Goal: Transaction & Acquisition: Download file/media

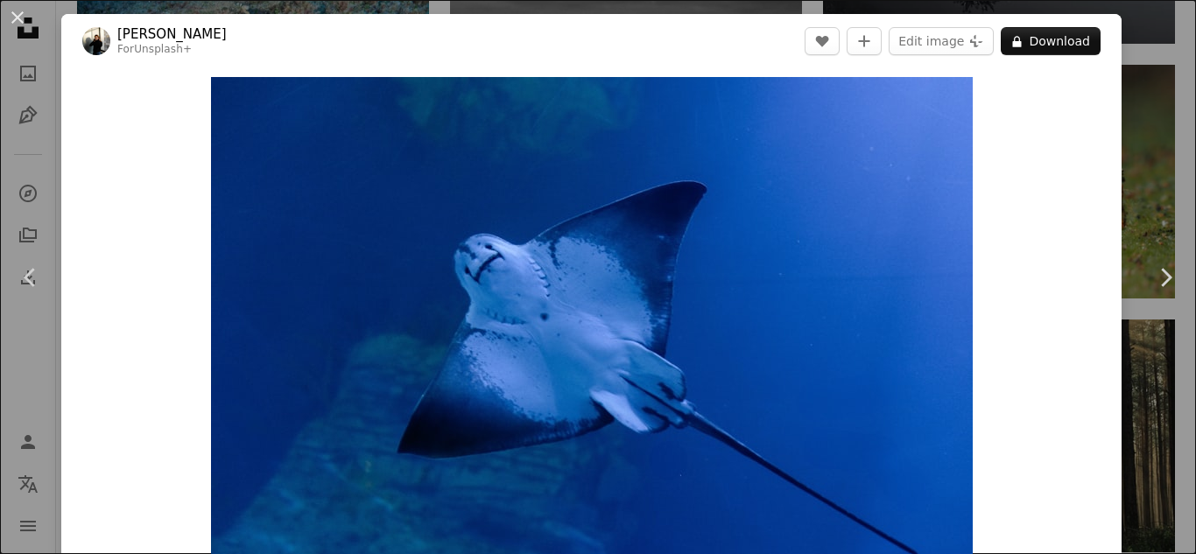
scroll to position [9739, 0]
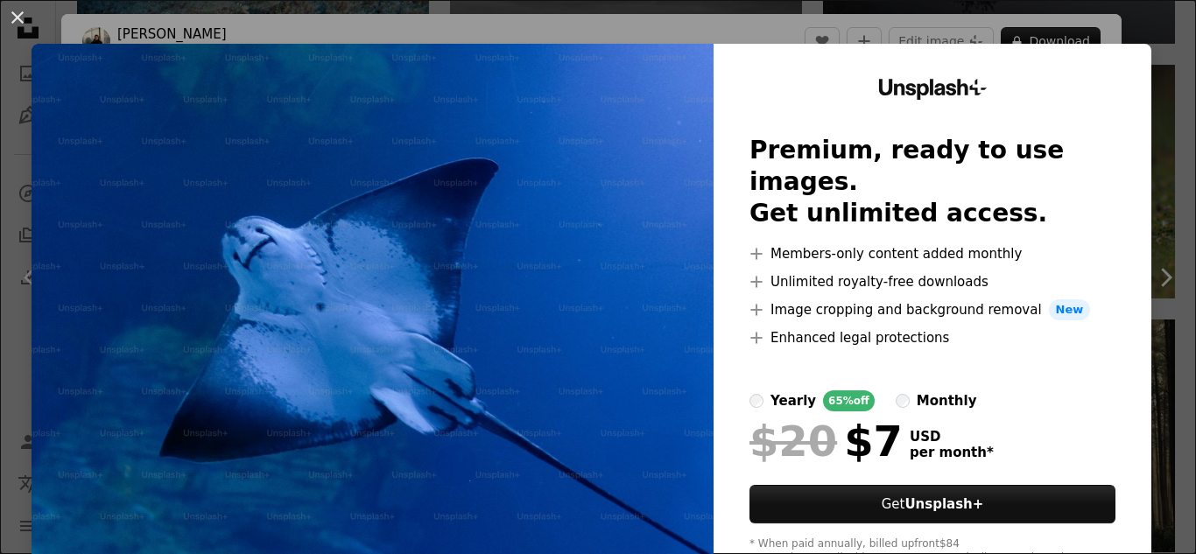
click at [1143, 108] on div "An X shape Unsplash+ Premium, ready to use images. Get unlimited access. A plus…" at bounding box center [598, 277] width 1196 height 554
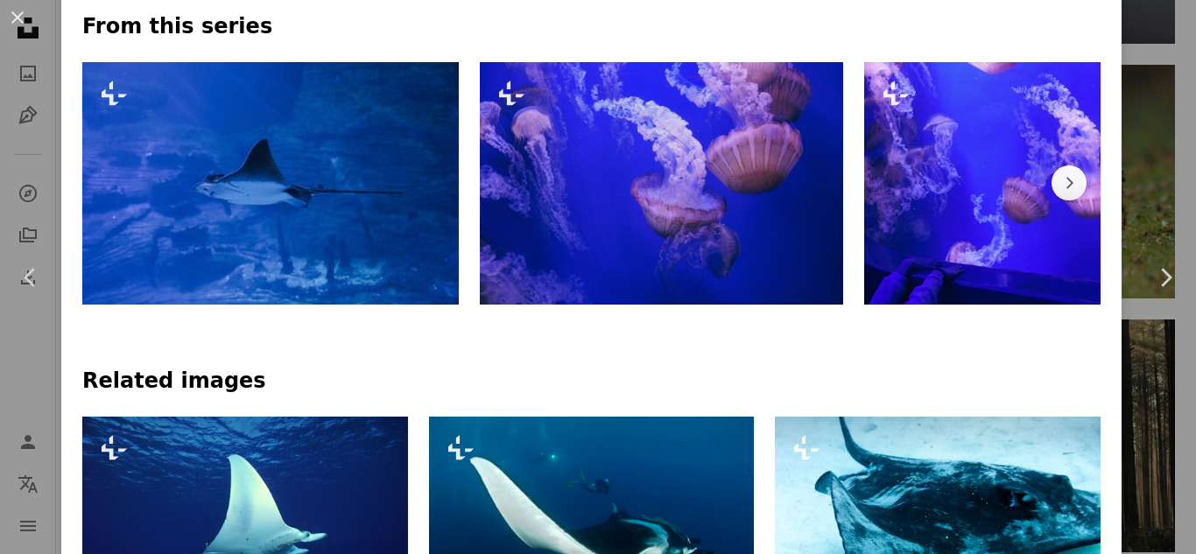
scroll to position [828, 0]
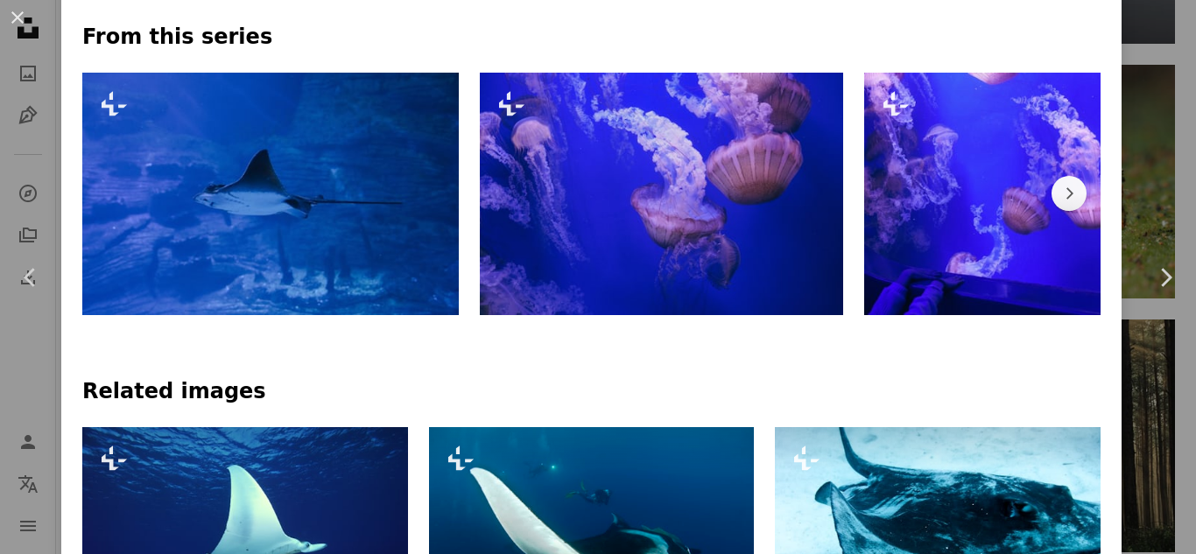
click at [1136, 129] on div "An X shape Chevron left Chevron right [PERSON_NAME] For Unsplash+ A heart A plu…" at bounding box center [598, 277] width 1196 height 554
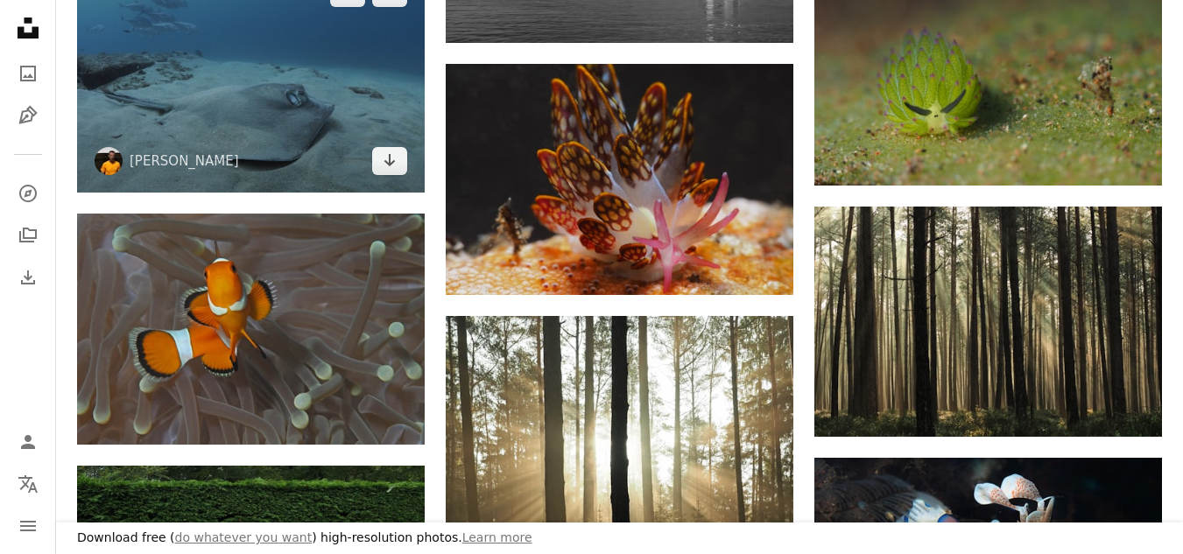
click at [276, 73] on img at bounding box center [251, 76] width 348 height 231
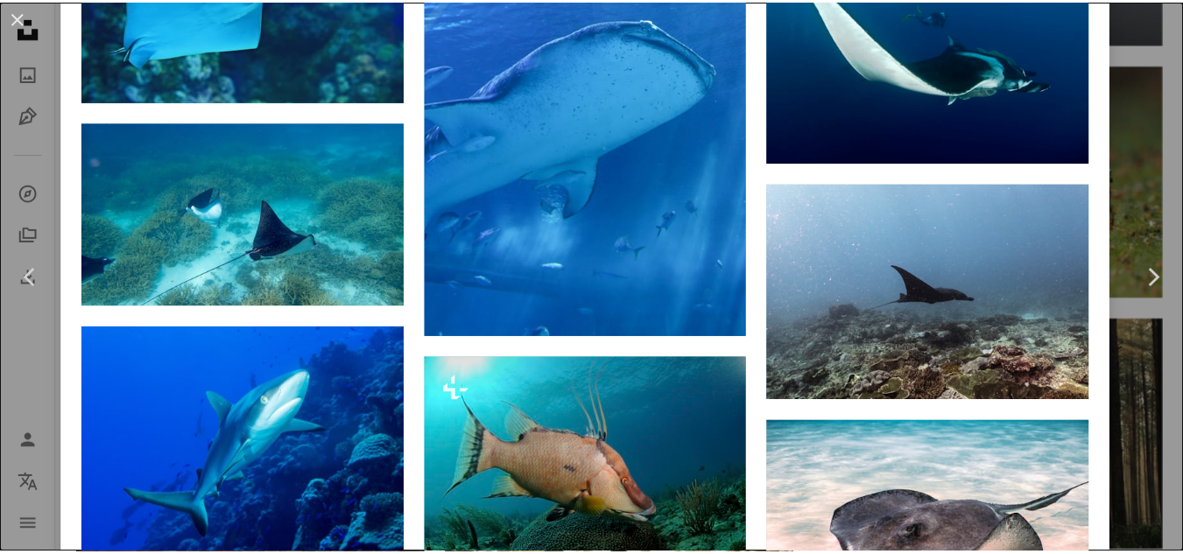
scroll to position [2522, 0]
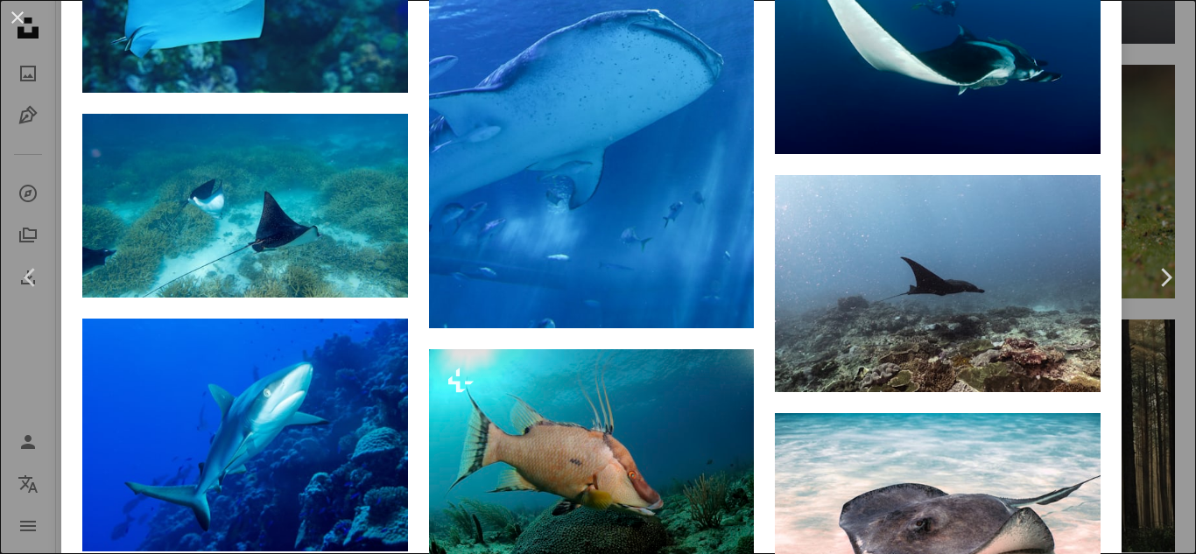
click at [1142, 99] on div "An X shape Chevron left Chevron right Pascal van [PERSON_NAME] pascalvendel A h…" at bounding box center [598, 277] width 1196 height 554
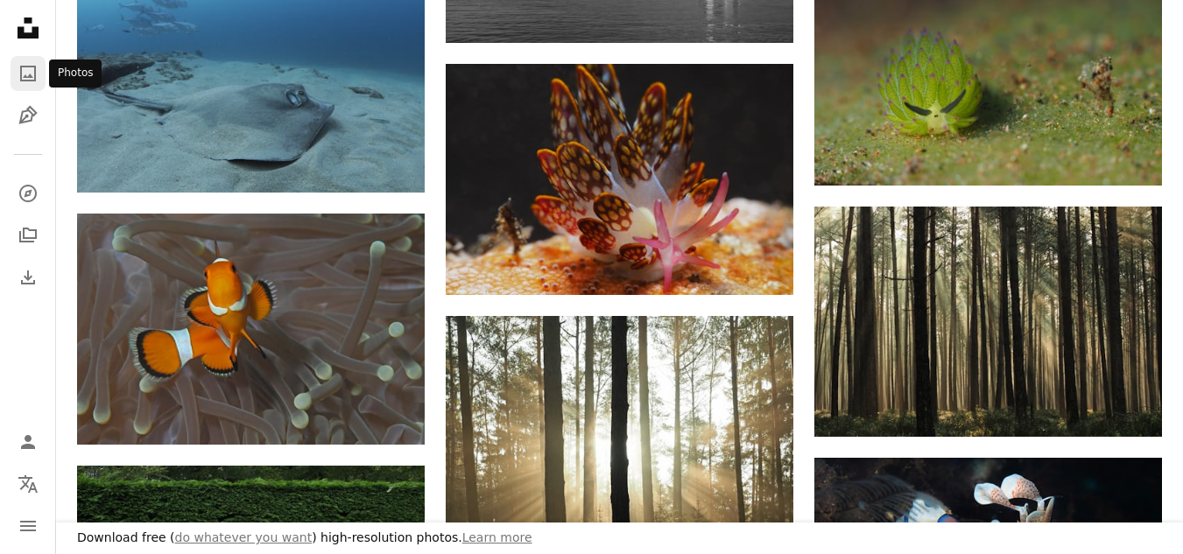
click at [26, 73] on icon "A photo" at bounding box center [28, 73] width 21 height 21
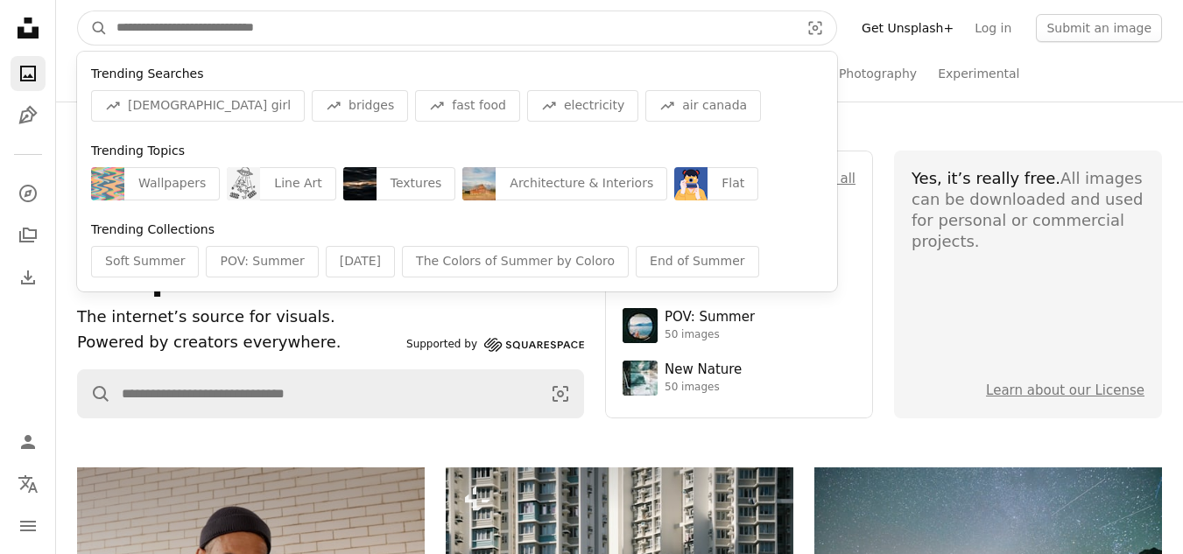
click at [283, 27] on input "Find visuals sitewide" at bounding box center [451, 27] width 687 height 33
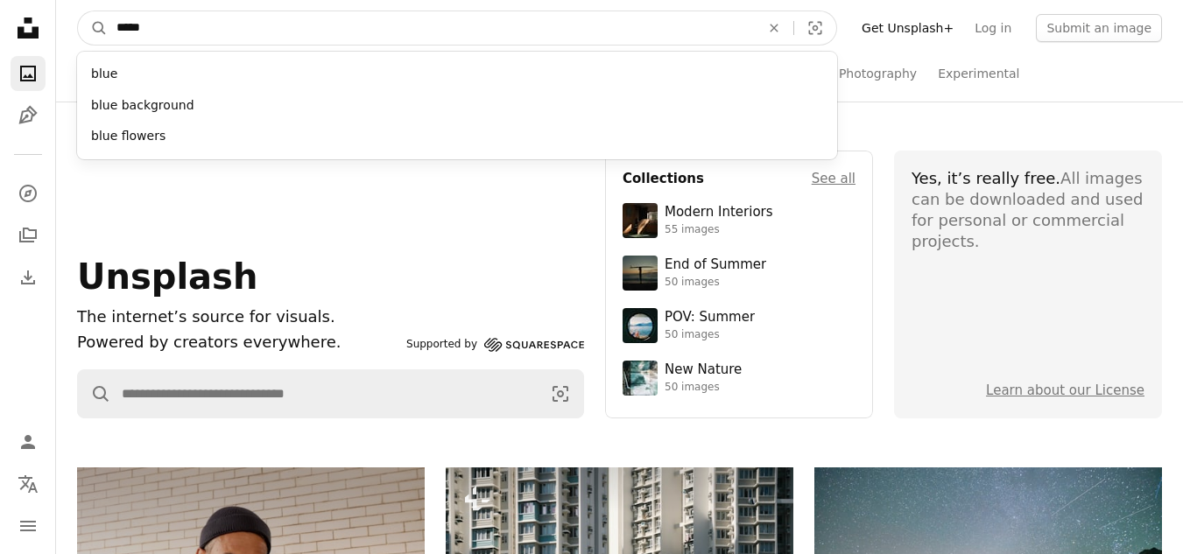
type input "****"
click at [78, 11] on button "A magnifying glass" at bounding box center [93, 27] width 30 height 33
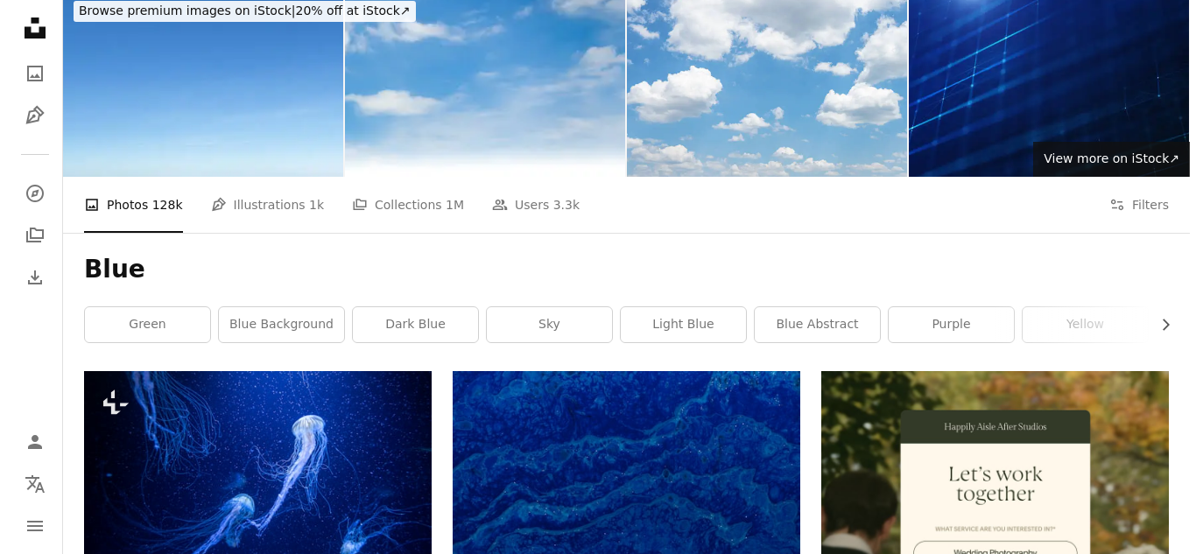
scroll to position [70, 0]
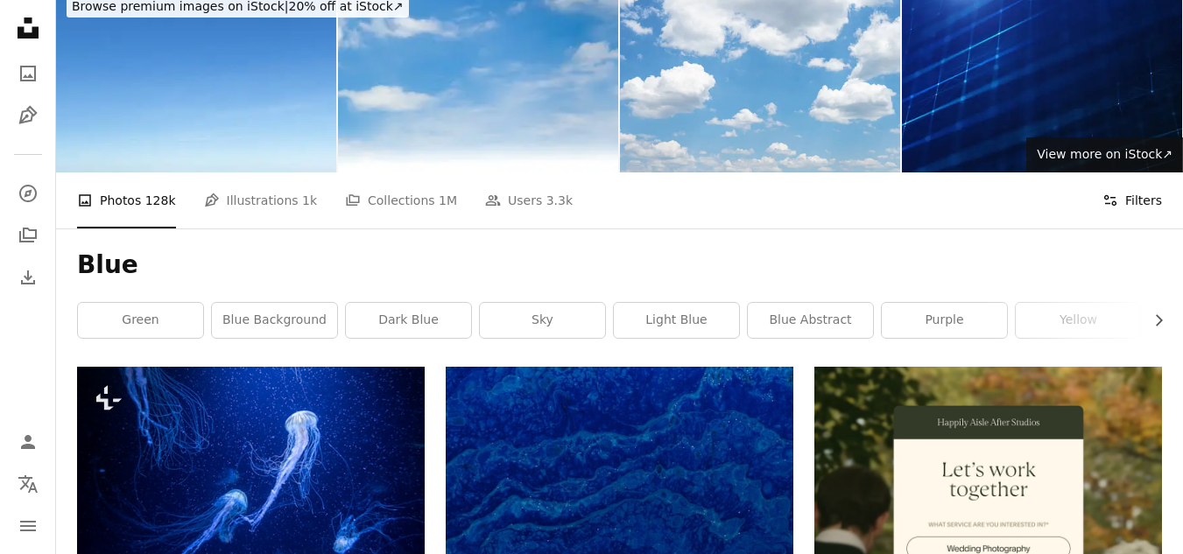
click at [1138, 203] on button "Filters Filters" at bounding box center [1133, 201] width 60 height 56
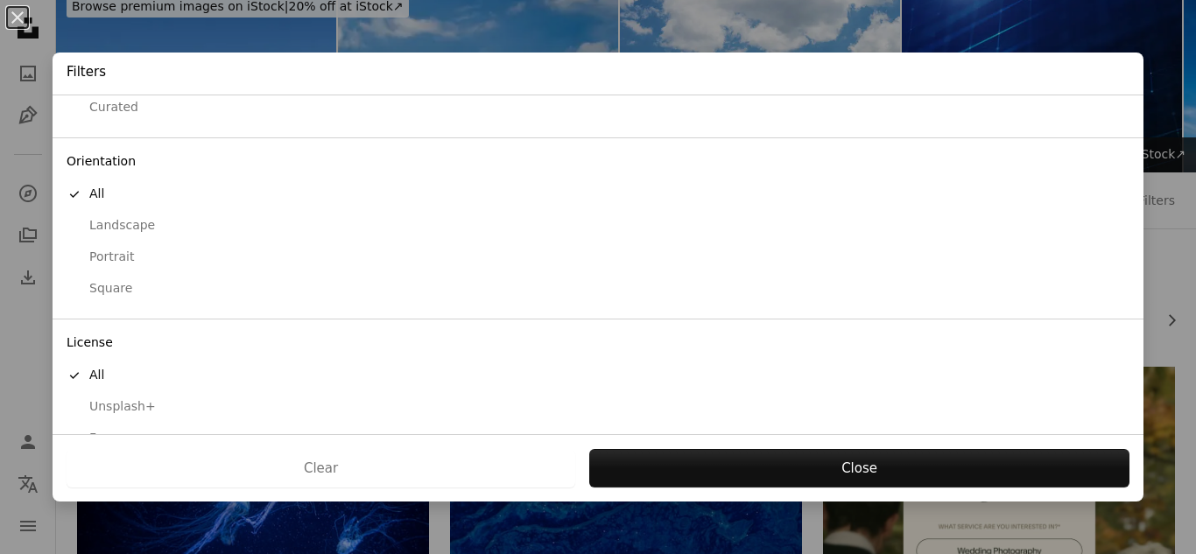
scroll to position [141, 0]
click at [130, 408] on div "Free" at bounding box center [598, 405] width 1063 height 18
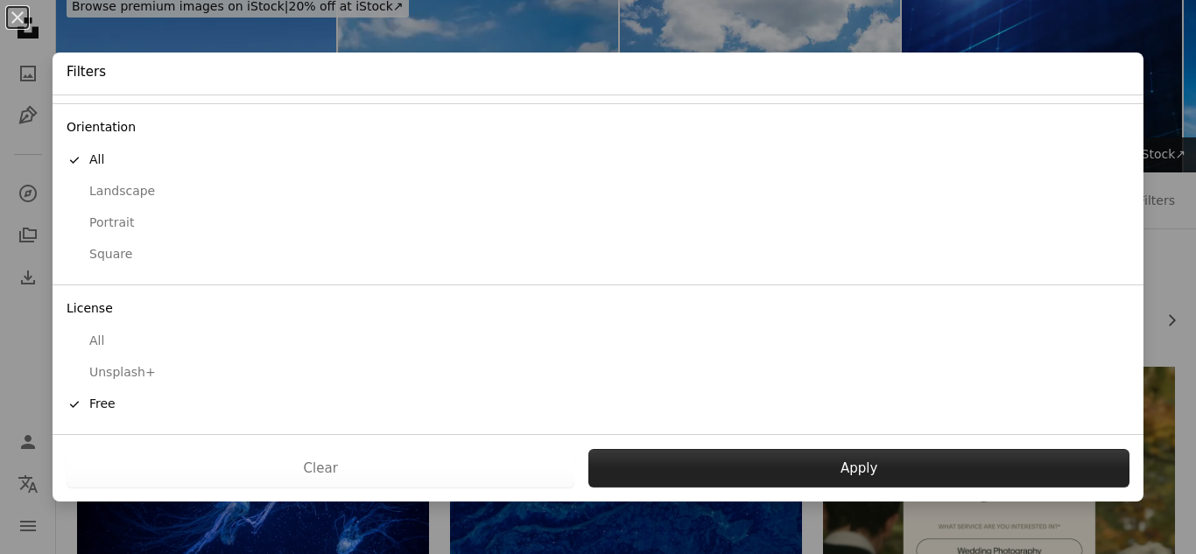
click at [868, 464] on button "Apply" at bounding box center [859, 468] width 541 height 39
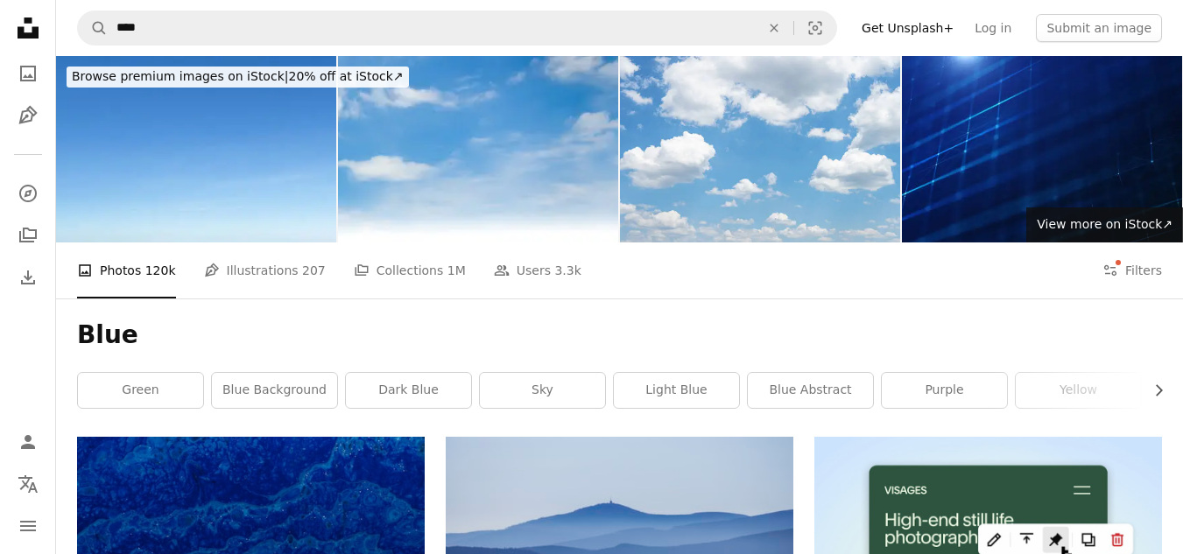
click at [922, 338] on h1 "Blue" at bounding box center [619, 336] width 1085 height 32
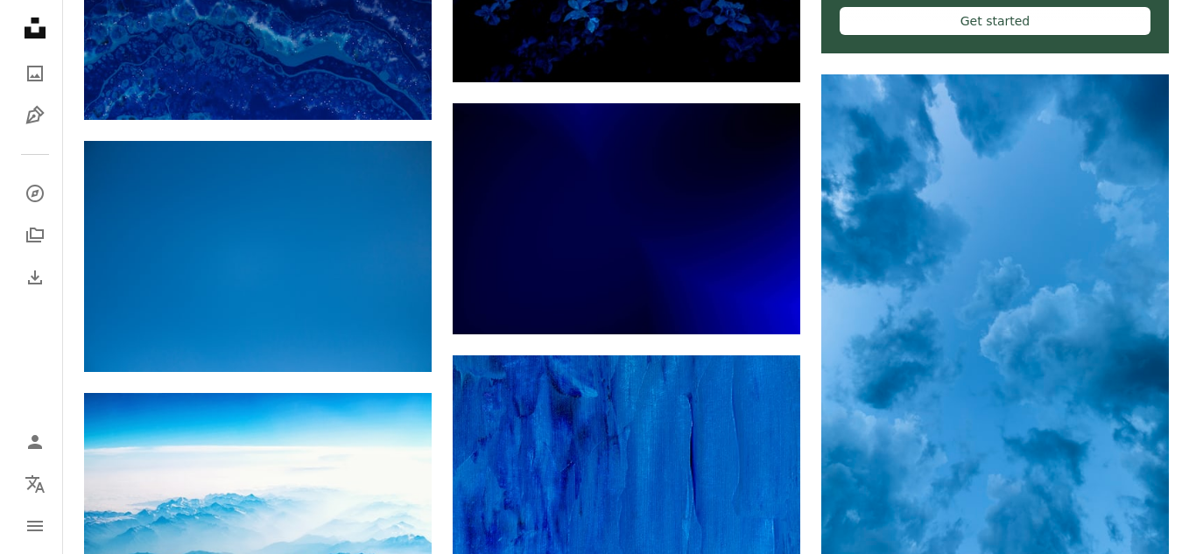
scroll to position [841, 0]
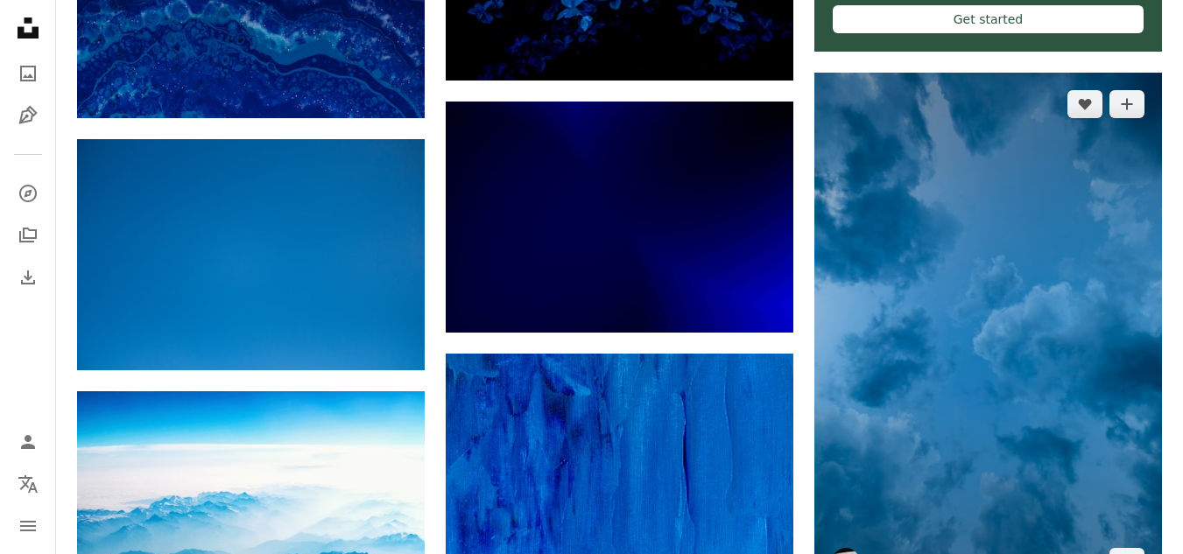
click at [922, 338] on img at bounding box center [988, 334] width 348 height 522
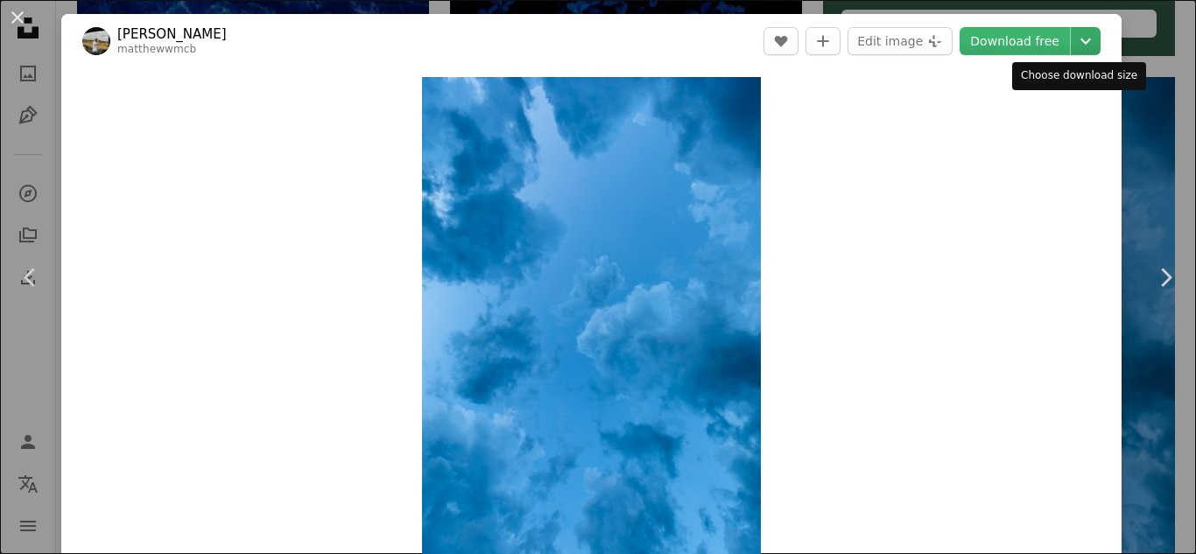
click at [1078, 44] on icon "Chevron down" at bounding box center [1086, 41] width 28 height 21
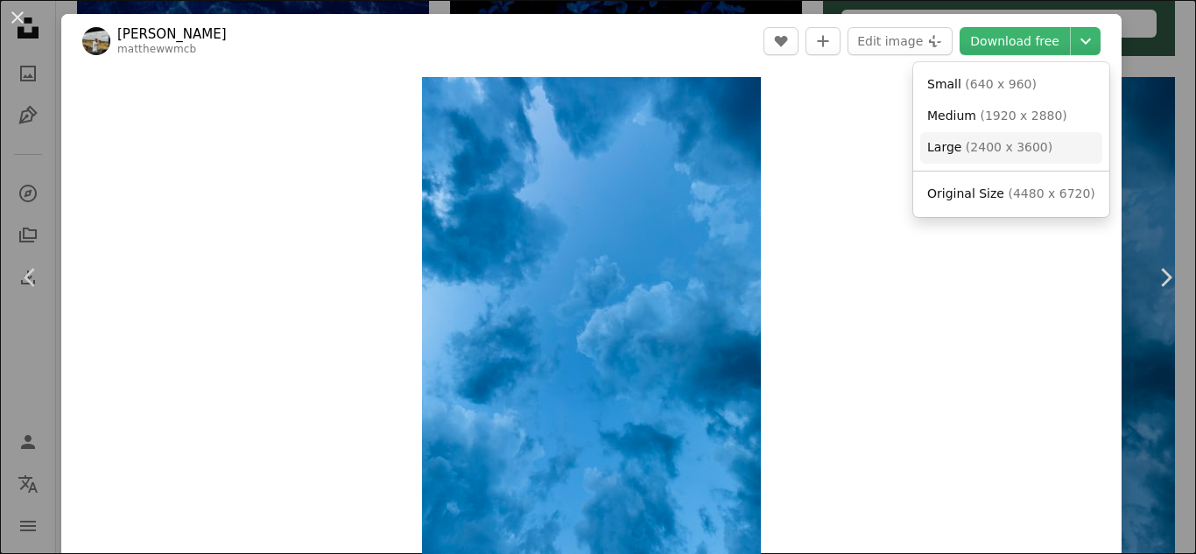
click at [966, 140] on span "( 2400 x 3600 )" at bounding box center [1009, 147] width 87 height 14
